Goal: Information Seeking & Learning: Learn about a topic

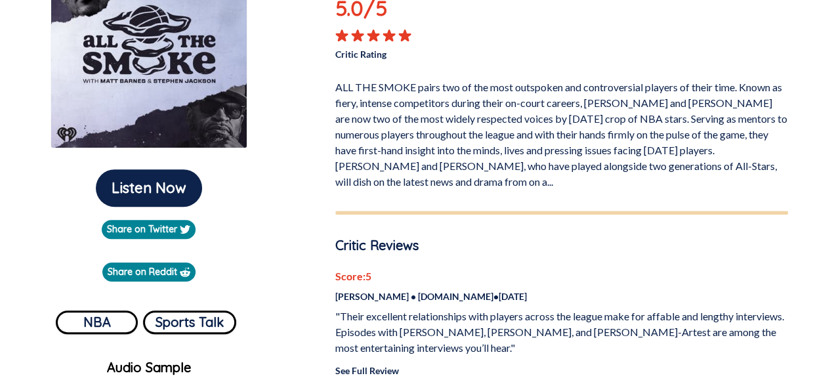
scroll to position [213, 0]
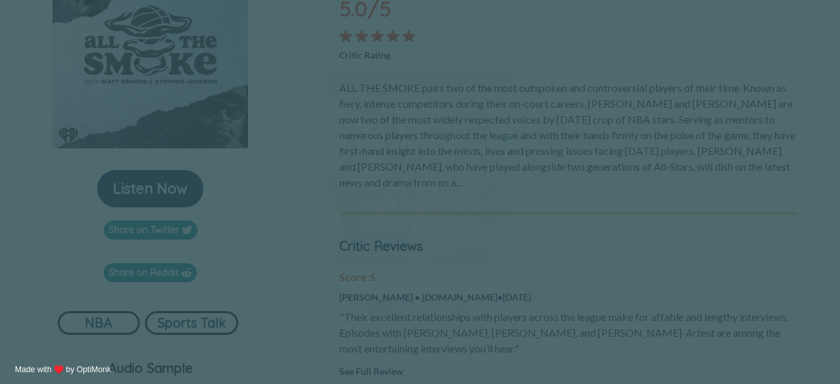
click at [499, 79] on span "X" at bounding box center [499, 83] width 8 height 12
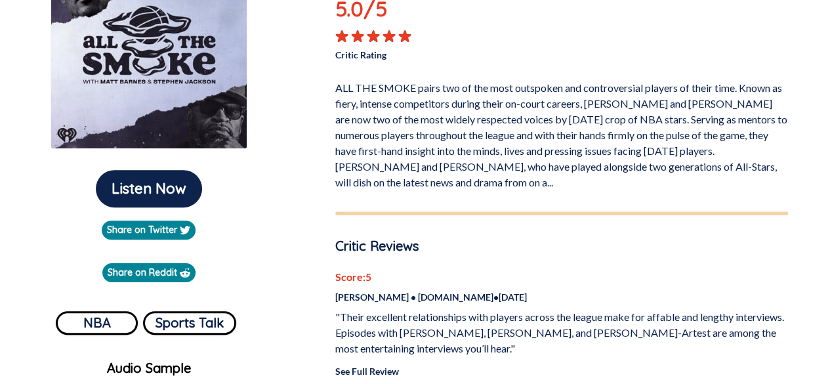
click at [400, 178] on p "ALL THE SMOKE pairs two of the most outspoken and controversial players of thei…" at bounding box center [561, 132] width 453 height 115
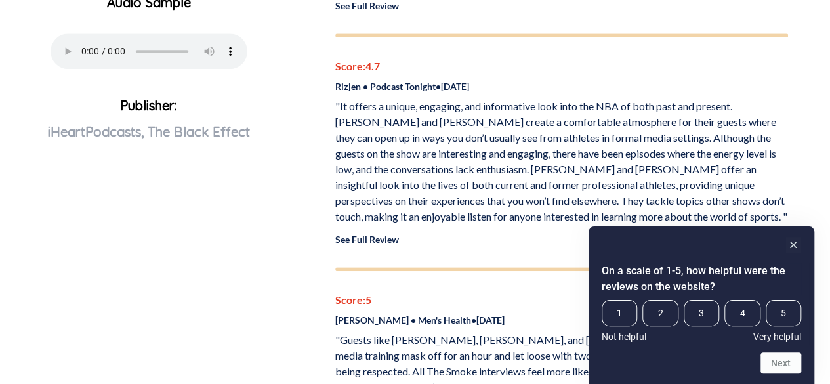
scroll to position [579, 0]
click at [795, 247] on icon "Hide survey" at bounding box center [793, 244] width 7 height 7
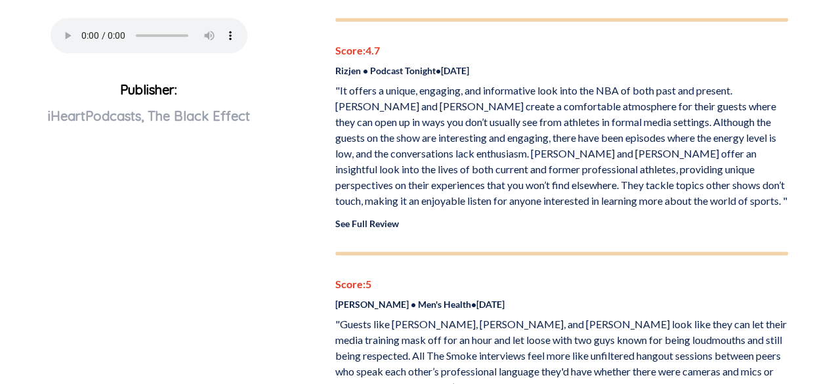
scroll to position [593, 0]
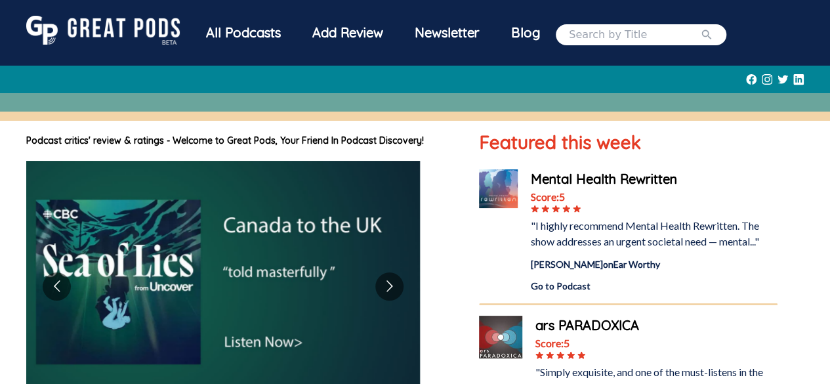
click at [605, 38] on input "search" at bounding box center [634, 35] width 131 height 16
type input "b"
type input "v"
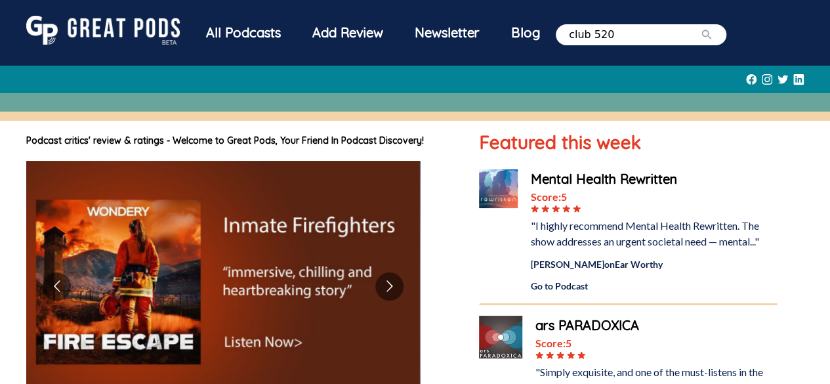
type input "club 520"
click at [700, 27] on button "submit" at bounding box center [706, 35] width 13 height 16
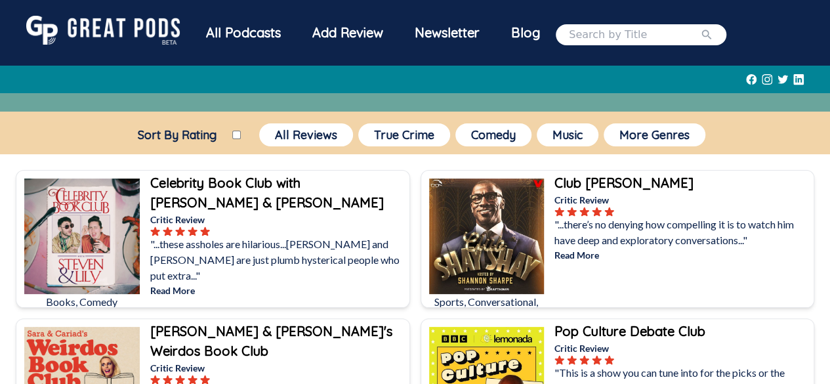
click at [602, 37] on input "search" at bounding box center [634, 35] width 131 height 16
click at [700, 27] on button "submit" at bounding box center [706, 35] width 13 height 16
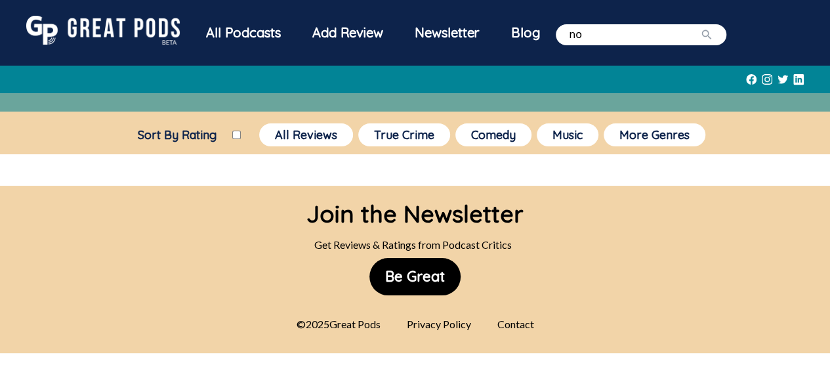
type input "n"
type input "lebron"
click at [700, 27] on button "submit" at bounding box center [706, 35] width 13 height 16
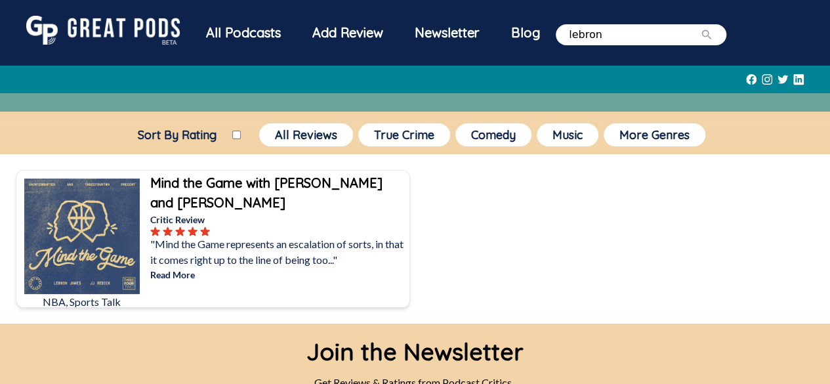
click at [306, 230] on div at bounding box center [278, 231] width 257 height 10
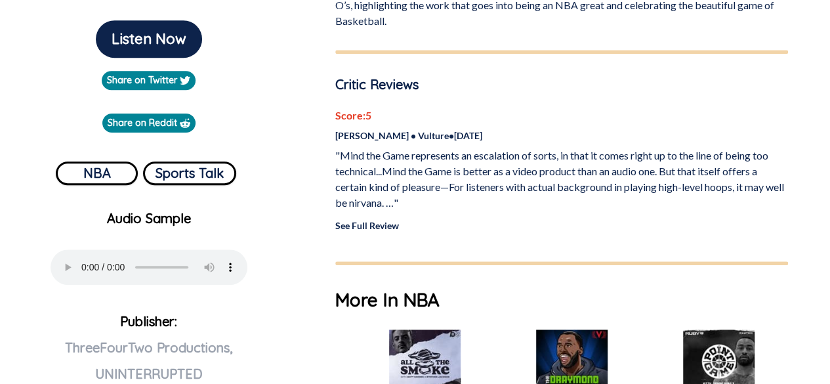
scroll to position [364, 0]
